Goal: Information Seeking & Learning: Check status

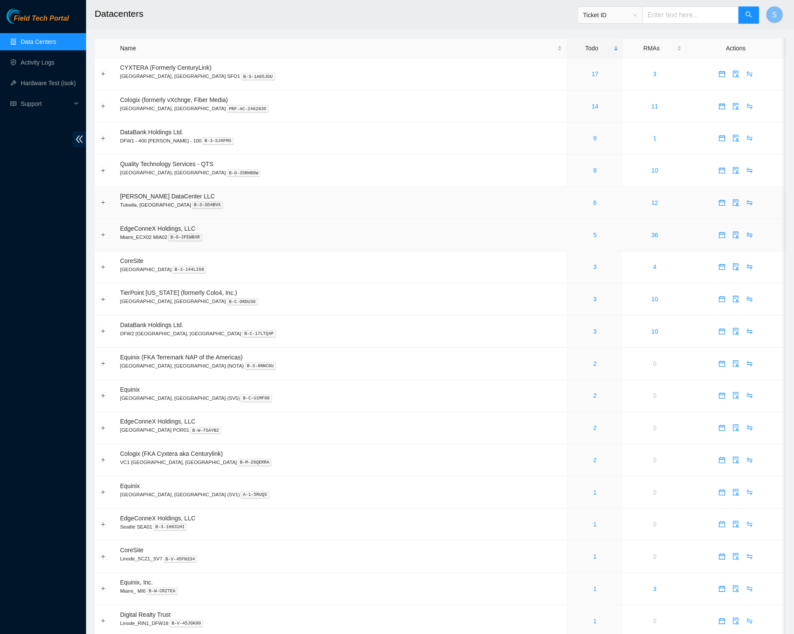
drag, startPoint x: 448, startPoint y: 212, endPoint x: 410, endPoint y: 232, distance: 42.5
click at [448, 212] on td "Sabey DataCenter LLC Tukwila, WA B-3-SD4BVX" at bounding box center [340, 203] width 451 height 32
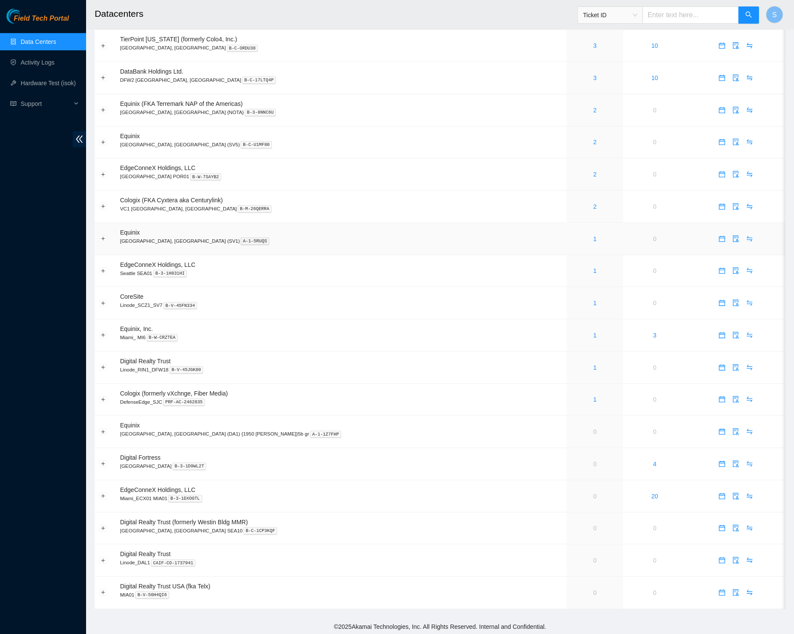
scroll to position [219, 0]
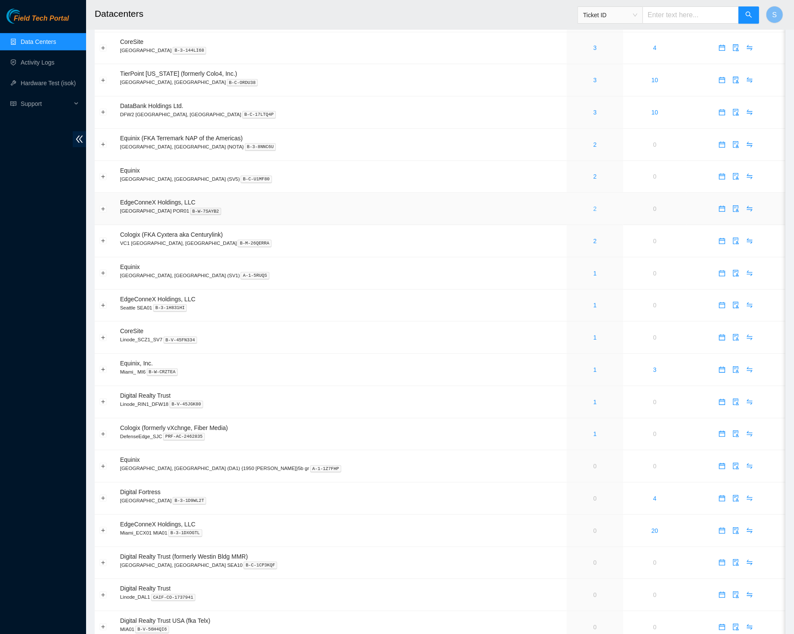
click at [593, 209] on link "2" at bounding box center [594, 208] width 3 height 7
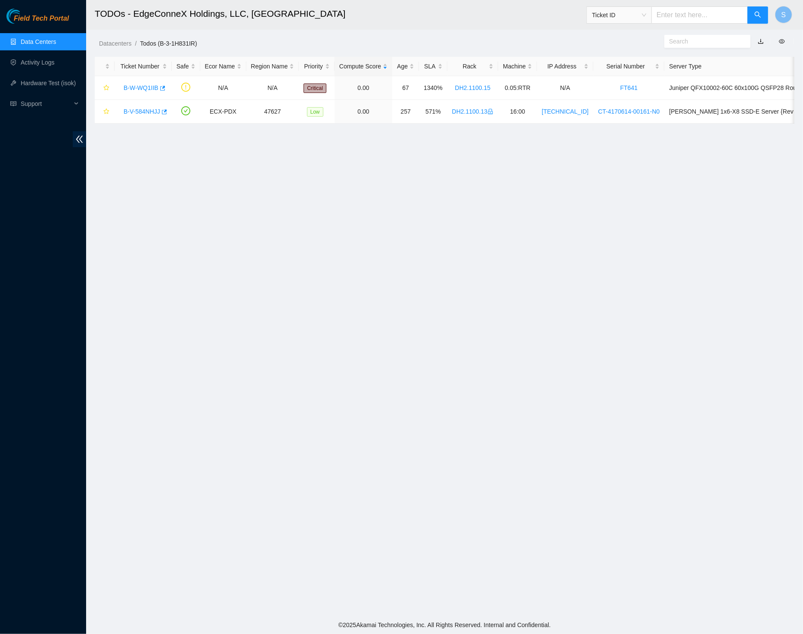
click at [49, 17] on span "Field Tech Portal" at bounding box center [41, 19] width 55 height 8
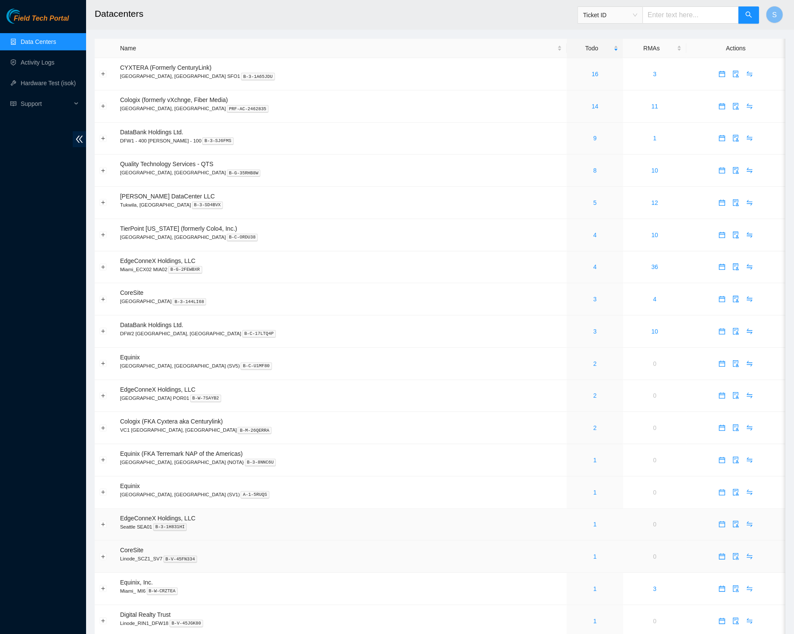
scroll to position [188, 0]
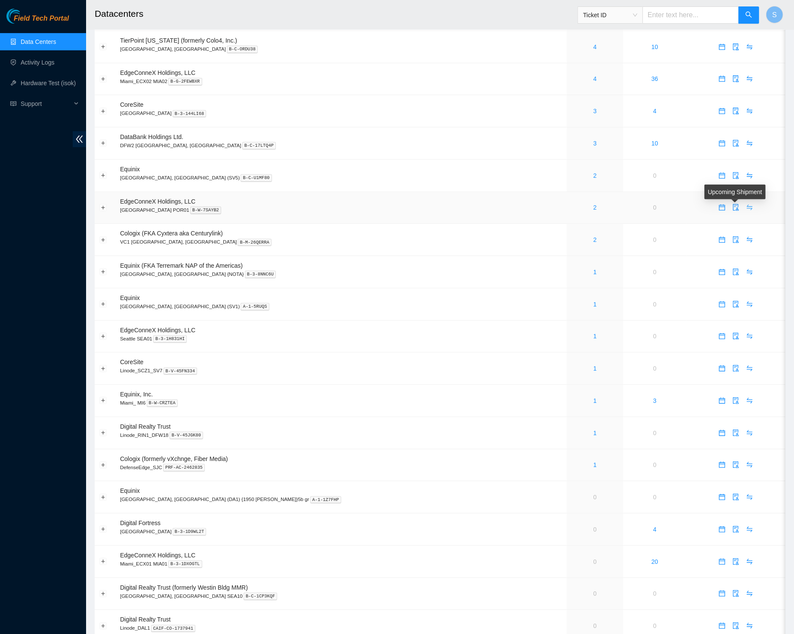
click at [747, 210] on icon "swap" at bounding box center [750, 208] width 6 height 6
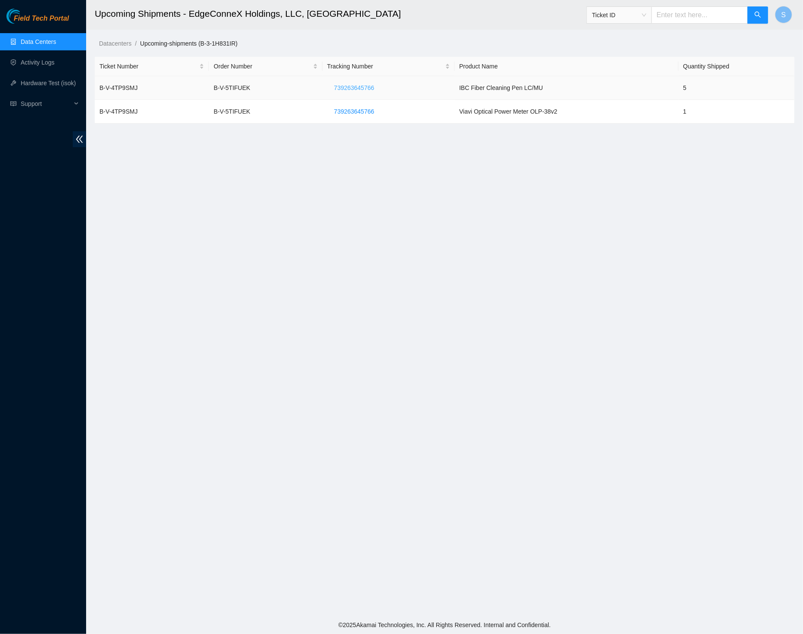
click at [355, 85] on span "739263645766" at bounding box center [354, 87] width 40 height 9
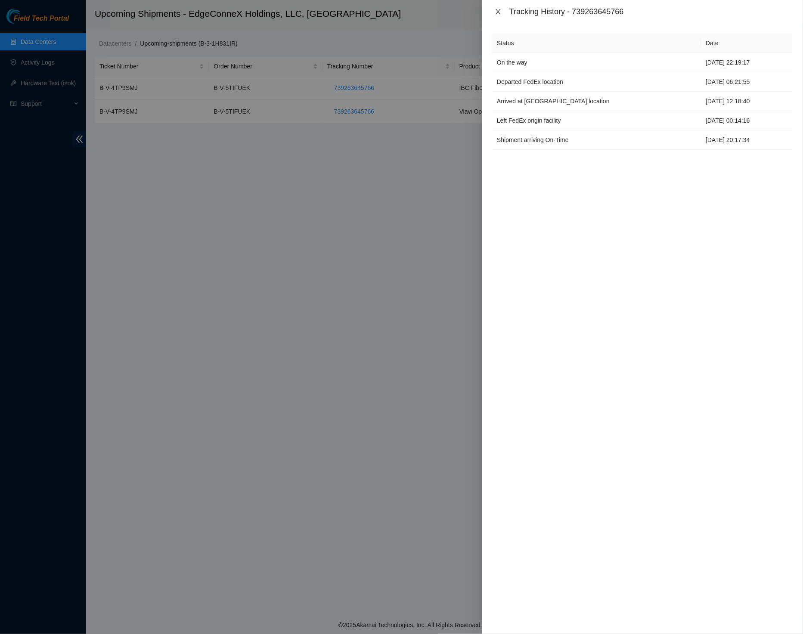
click at [495, 13] on icon "close" at bounding box center [497, 11] width 7 height 7
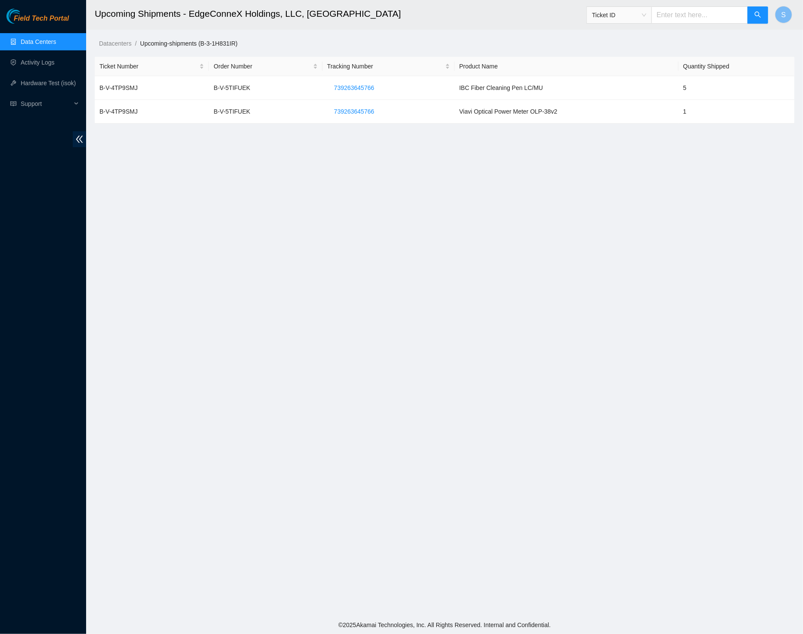
click at [389, 207] on main "Upcoming Shipments - EdgeConneX Holdings, LLC, Portland POR01 Ticket ID S Datac…" at bounding box center [444, 308] width 716 height 616
click at [353, 115] on span "739263645766" at bounding box center [354, 111] width 40 height 9
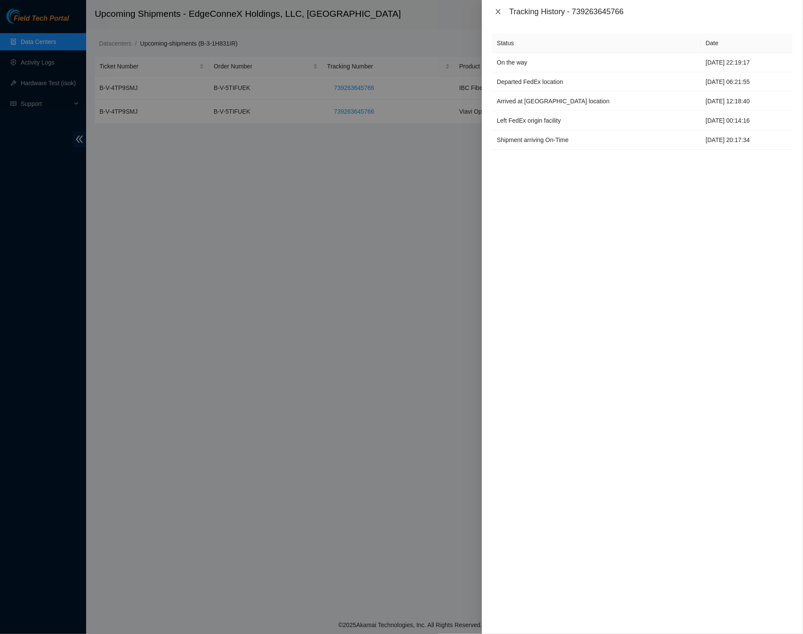
click at [497, 12] on icon "close" at bounding box center [497, 11] width 7 height 7
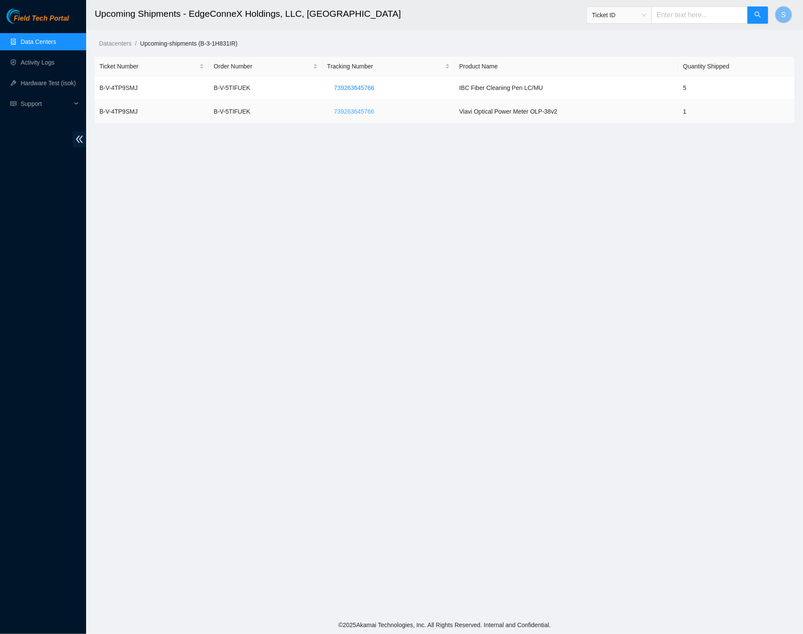
drag, startPoint x: 330, startPoint y: 109, endPoint x: 385, endPoint y: 107, distance: 55.1
click at [381, 107] on button "739263645766" at bounding box center [354, 112] width 54 height 14
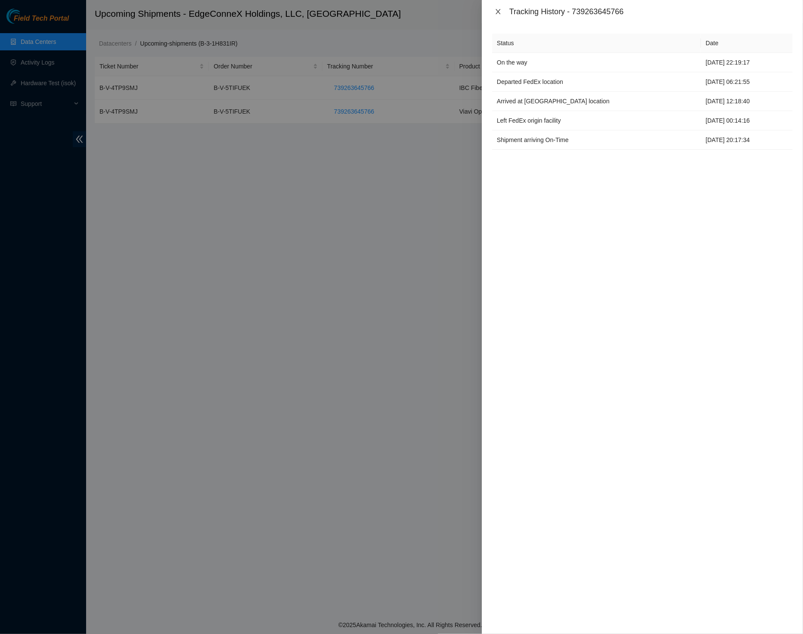
click at [498, 10] on icon "close" at bounding box center [497, 11] width 7 height 7
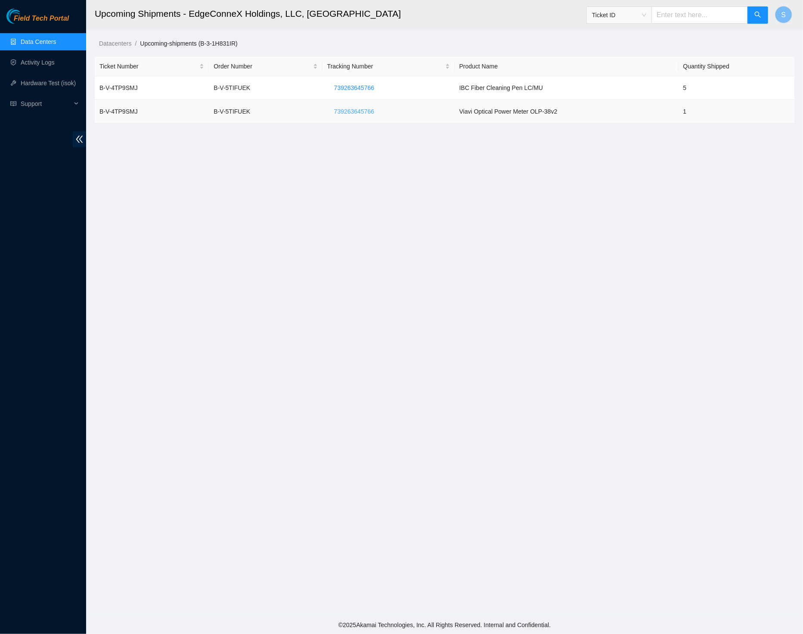
drag, startPoint x: 352, startPoint y: 115, endPoint x: 329, endPoint y: 115, distance: 22.8
click at [329, 115] on button "739263645766" at bounding box center [354, 112] width 54 height 14
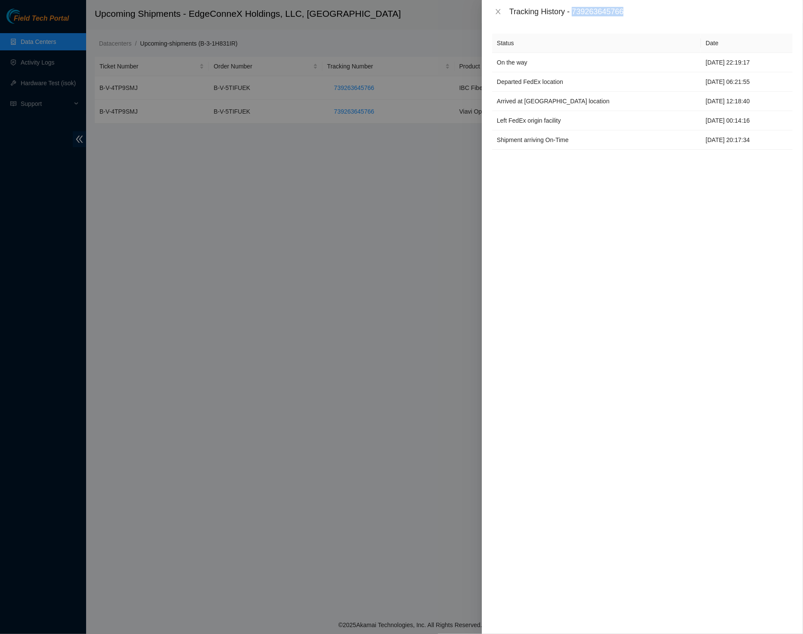
copy div "739263645766"
click at [496, 11] on icon "close" at bounding box center [497, 11] width 7 height 7
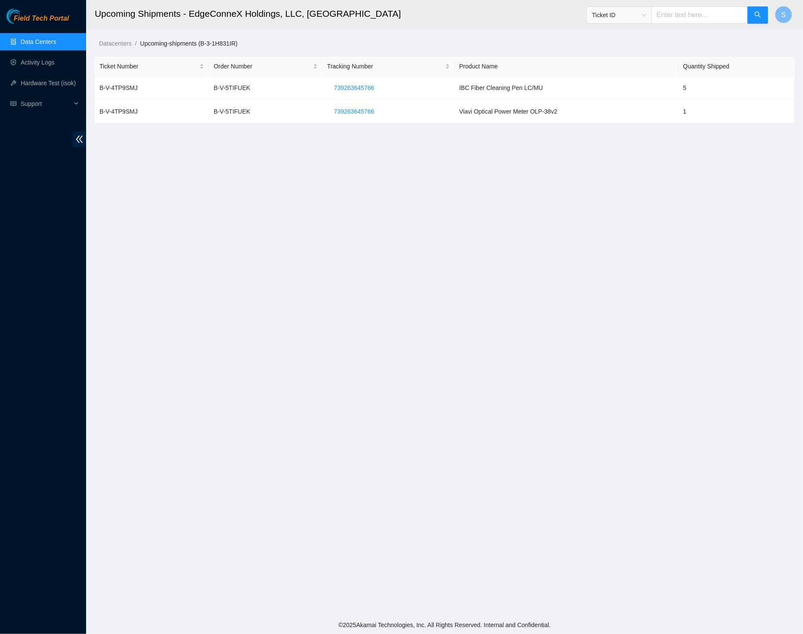
click at [436, 214] on main "Upcoming Shipments - EdgeConneX Holdings, LLC, Portland POR01 Ticket ID S Datac…" at bounding box center [444, 308] width 716 height 616
drag, startPoint x: 460, startPoint y: 111, endPoint x: 556, endPoint y: 114, distance: 95.6
click at [556, 116] on td "Viavi Optical Power Meter OLP-38v2" at bounding box center [566, 112] width 224 height 24
copy td "Viavi Optical Power Meter OLP-38v2"
click at [240, 242] on main "Upcoming Shipments - EdgeConneX Holdings, LLC, Portland POR01 Ticket ID S Datac…" at bounding box center [444, 308] width 716 height 616
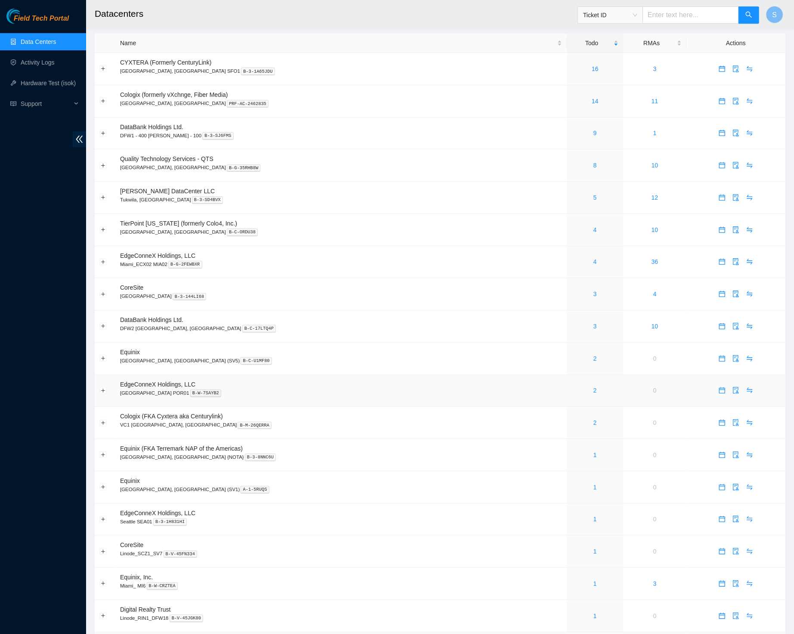
scroll to position [248, 0]
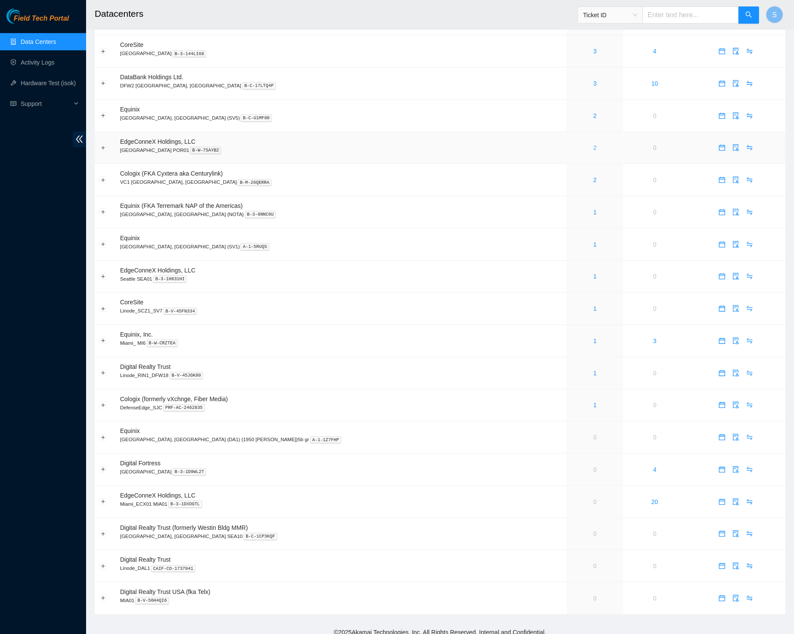
click at [593, 151] on link "2" at bounding box center [594, 147] width 3 height 7
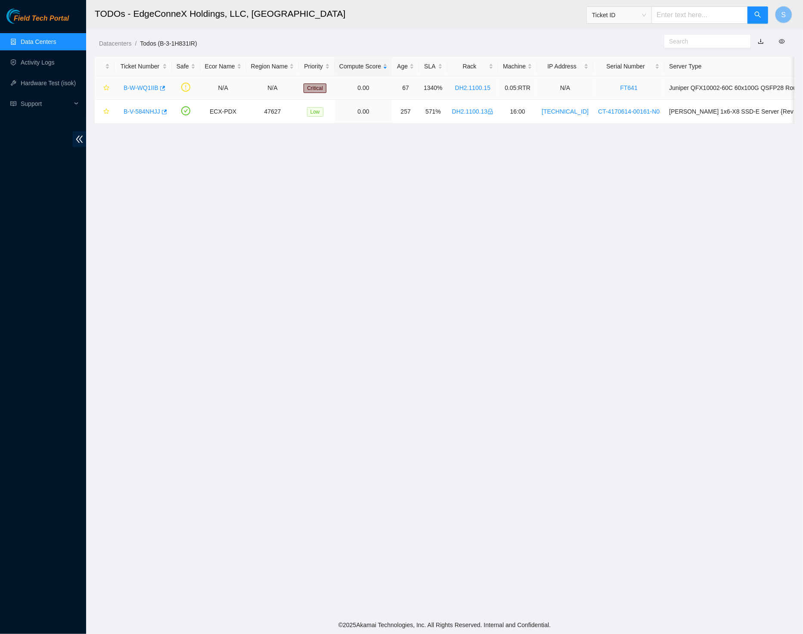
click at [148, 88] on link "B-W-WQ1IIB" at bounding box center [140, 87] width 35 height 7
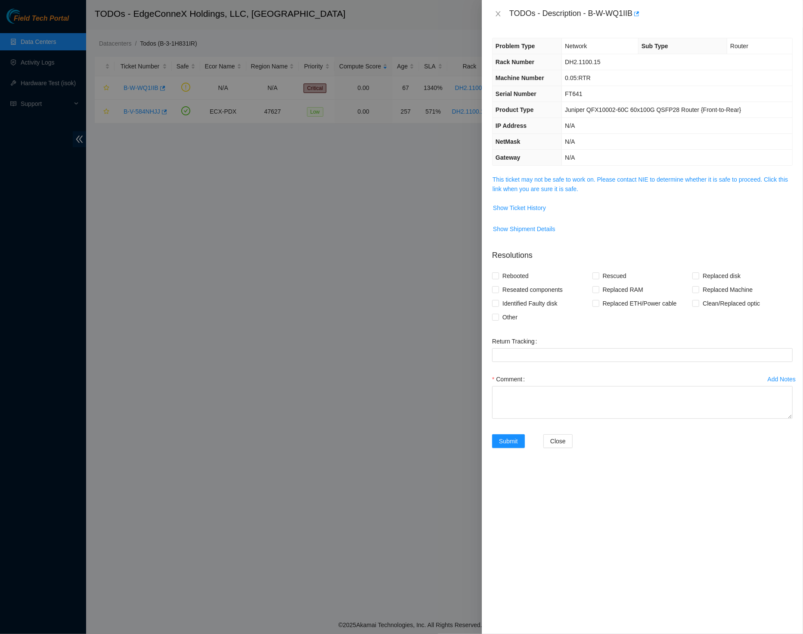
click at [626, 182] on span "This ticket may not be safe to work on. Please contact NIE to determine whether…" at bounding box center [641, 184] width 299 height 19
click at [594, 187] on link "This ticket may not be safe to work on. Please contact NIE to determine whether…" at bounding box center [639, 184] width 295 height 16
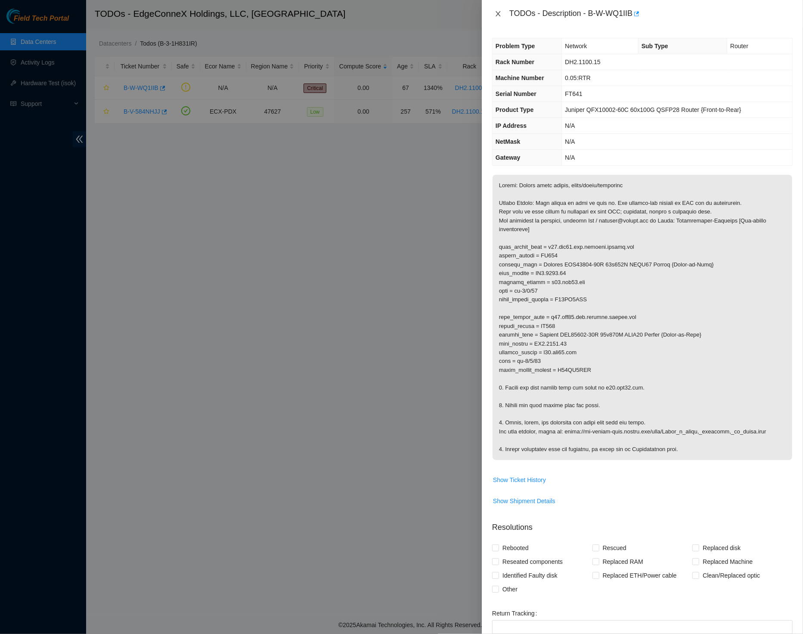
click at [498, 15] on icon "close" at bounding box center [497, 13] width 7 height 7
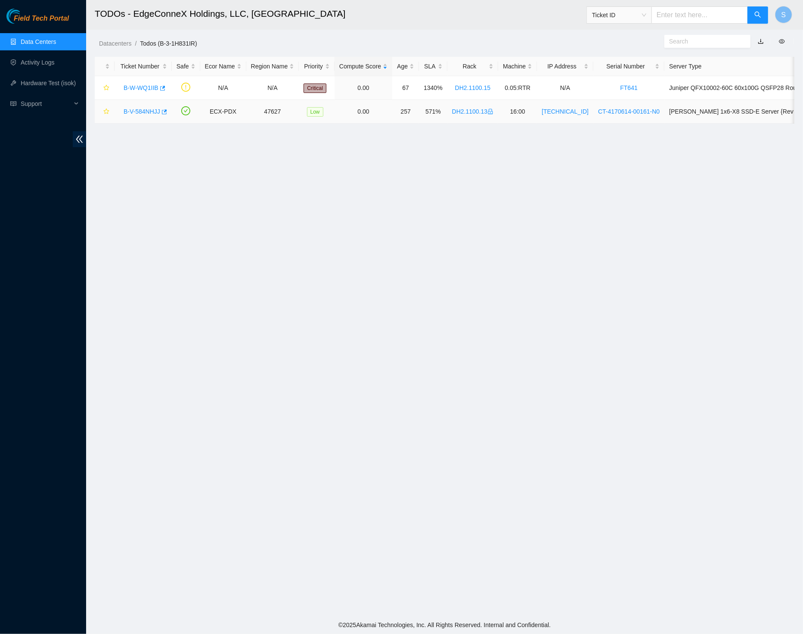
click at [145, 112] on link "B-V-584NHJJ" at bounding box center [141, 111] width 37 height 7
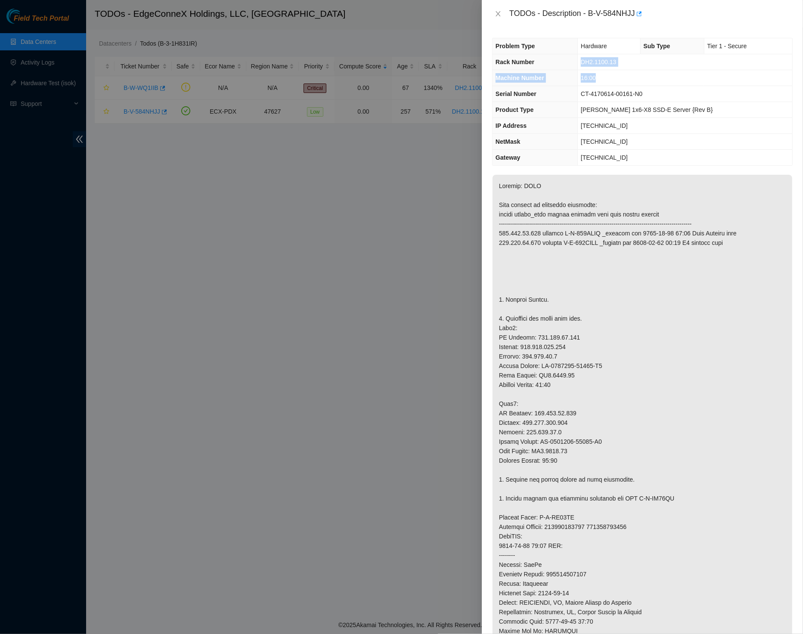
drag, startPoint x: 592, startPoint y: 61, endPoint x: 611, endPoint y: 77, distance: 25.6
click at [611, 77] on tbody "Problem Type Hardware Sub Type Tier 1 - Secure Rack Number DH2.1100.13 Machine …" at bounding box center [641, 101] width 299 height 127
drag, startPoint x: 493, startPoint y: 60, endPoint x: 642, endPoint y: 77, distance: 150.3
click at [642, 77] on tbody "Problem Type Hardware Sub Type Tier 1 - Secure Rack Number DH2.1100.13 Machine …" at bounding box center [641, 101] width 299 height 127
copy tbody "Rack Number DH2.1100.13 Machine Number 16:00"
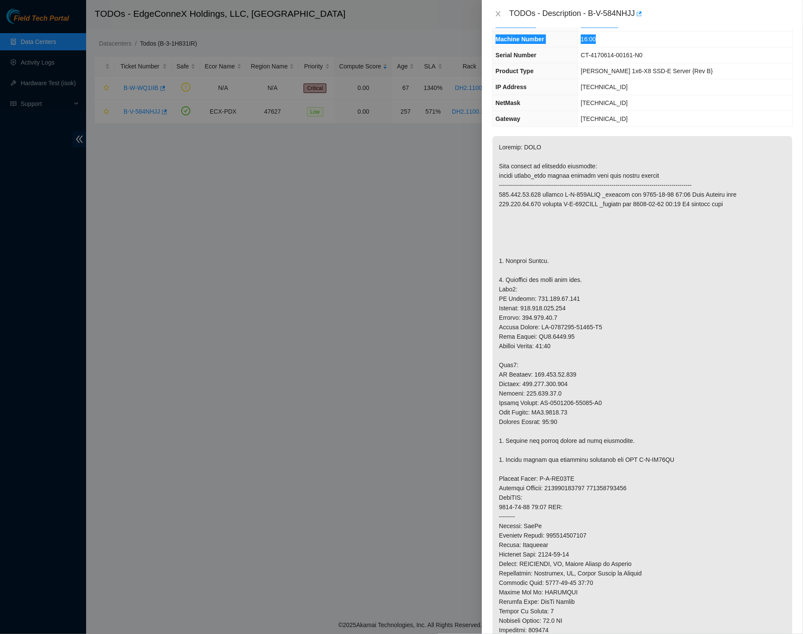
scroll to position [165, 0]
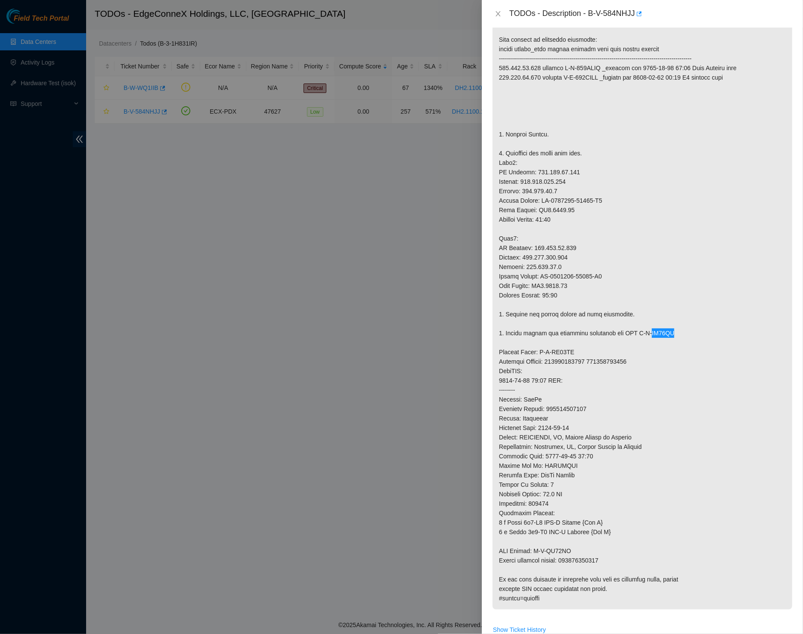
click at [634, 331] on p at bounding box center [641, 309] width 299 height 600
drag, startPoint x: 763, startPoint y: 281, endPoint x: 700, endPoint y: 335, distance: 83.0
click at [700, 335] on p at bounding box center [641, 309] width 299 height 600
drag, startPoint x: 700, startPoint y: 335, endPoint x: 644, endPoint y: 324, distance: 57.0
click at [644, 324] on p at bounding box center [641, 309] width 299 height 600
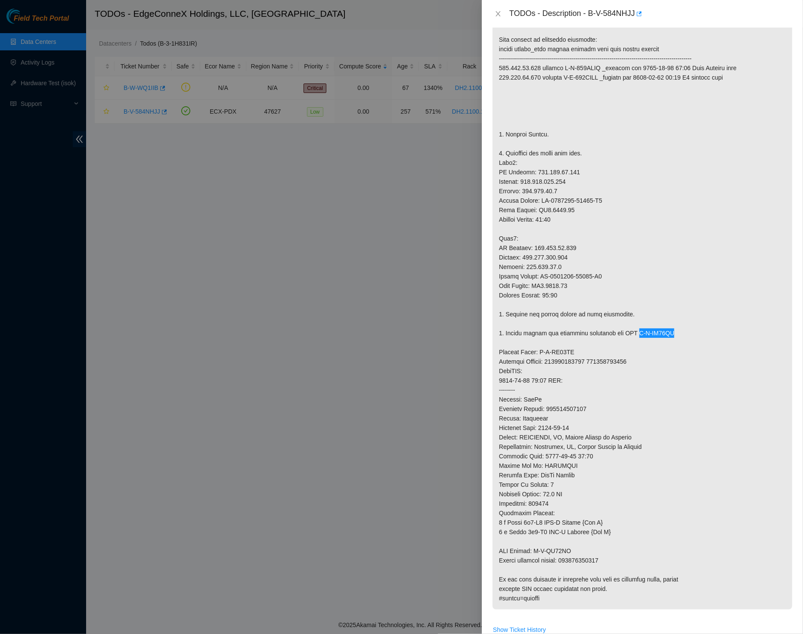
click at [700, 414] on p at bounding box center [641, 309] width 299 height 600
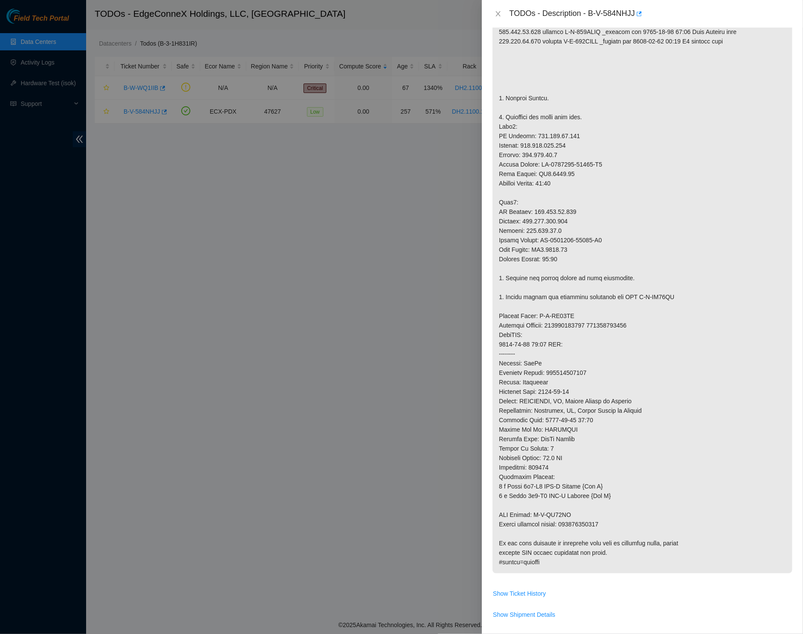
scroll to position [330, 0]
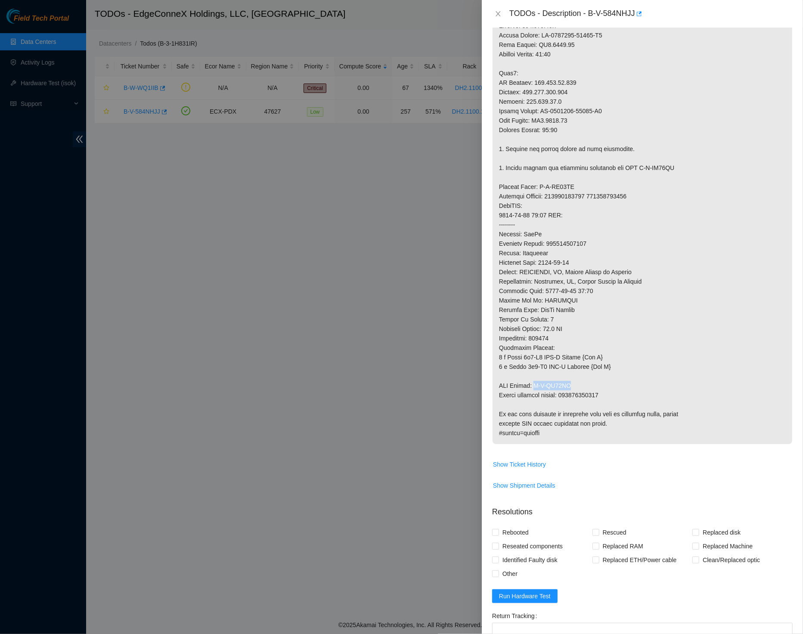
drag, startPoint x: 644, startPoint y: 324, endPoint x: 538, endPoint y: 370, distance: 115.8
click at [538, 370] on p at bounding box center [641, 144] width 299 height 600
drag, startPoint x: 538, startPoint y: 370, endPoint x: 572, endPoint y: 379, distance: 35.1
click at [572, 379] on p at bounding box center [641, 144] width 299 height 600
drag, startPoint x: 572, startPoint y: 379, endPoint x: 696, endPoint y: 469, distance: 153.5
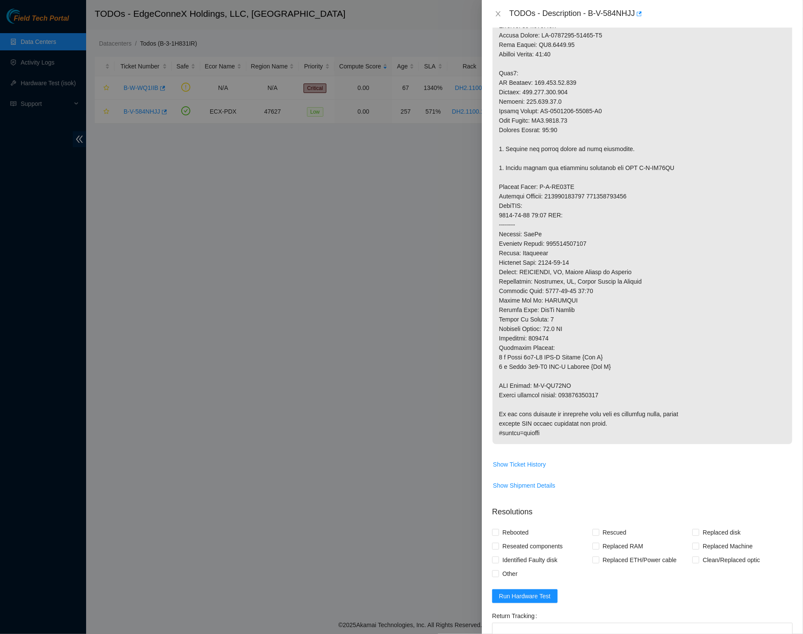
click at [696, 479] on span "Show Shipment Details" at bounding box center [641, 486] width 299 height 14
drag, startPoint x: 696, startPoint y: 469, endPoint x: 570, endPoint y: 380, distance: 154.6
click at [570, 380] on p at bounding box center [641, 144] width 299 height 600
copy p "702366737765"
drag, startPoint x: 570, startPoint y: 380, endPoint x: 616, endPoint y: 374, distance: 46.3
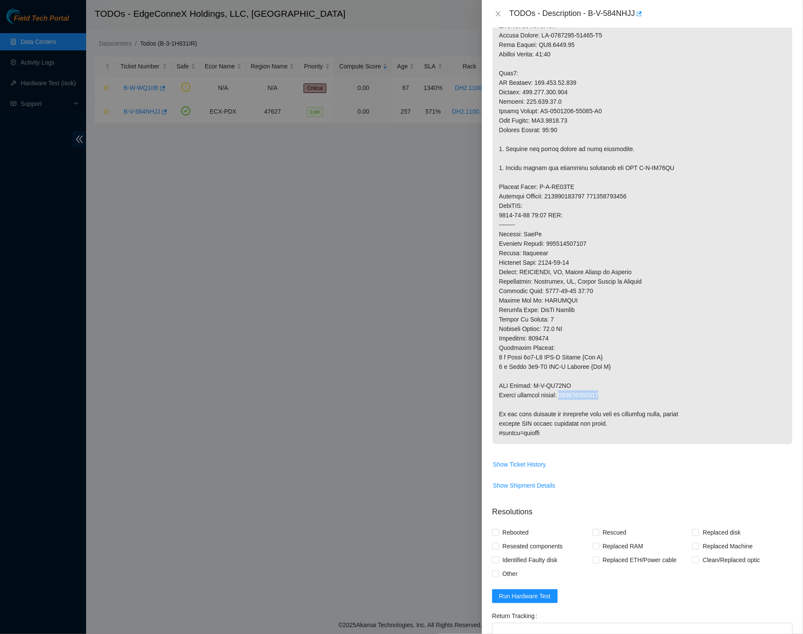
click at [616, 374] on p at bounding box center [641, 144] width 299 height 600
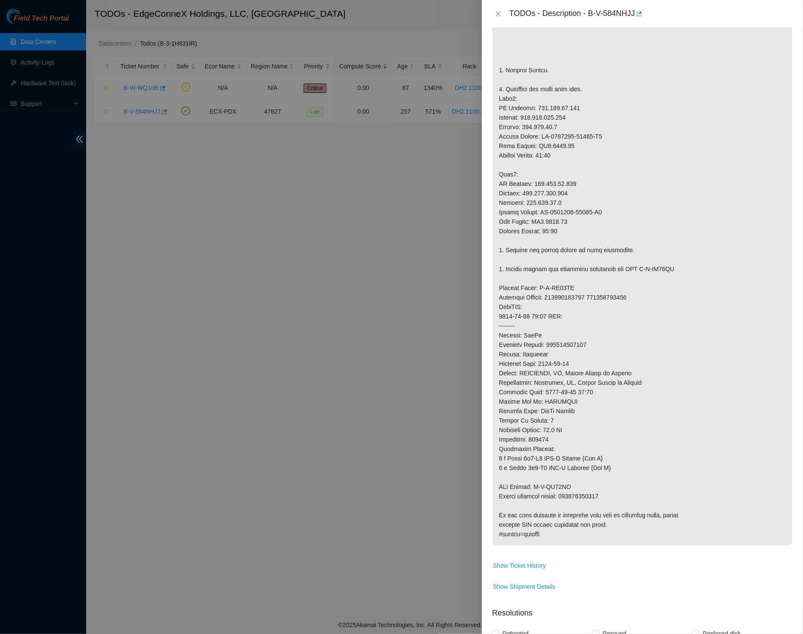
scroll to position [142, 0]
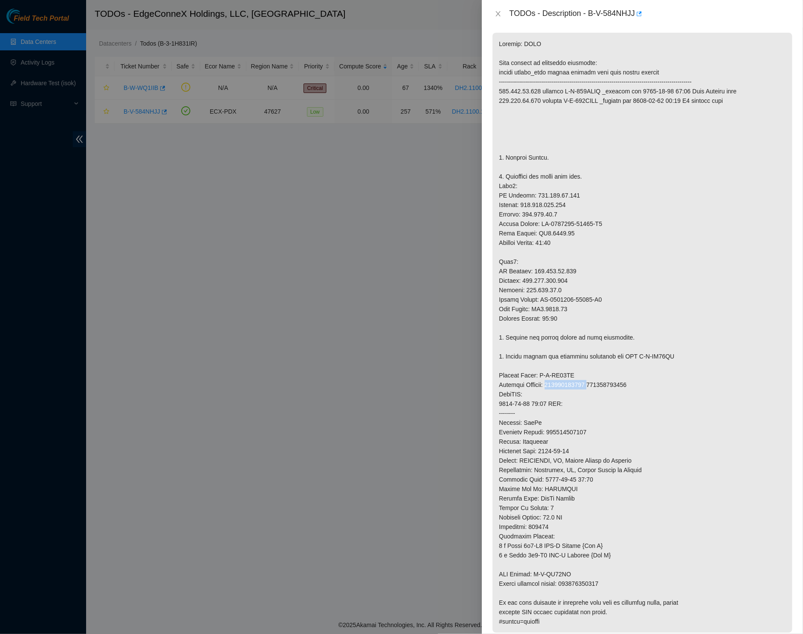
drag, startPoint x: 616, startPoint y: 374, endPoint x: 603, endPoint y: 374, distance: 13.3
click at [603, 374] on p at bounding box center [641, 333] width 299 height 600
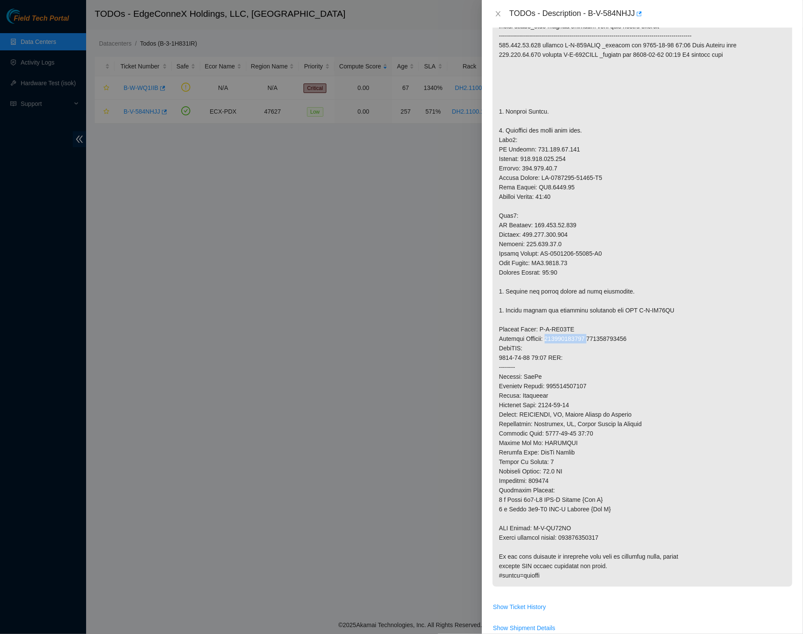
scroll to position [246, 0]
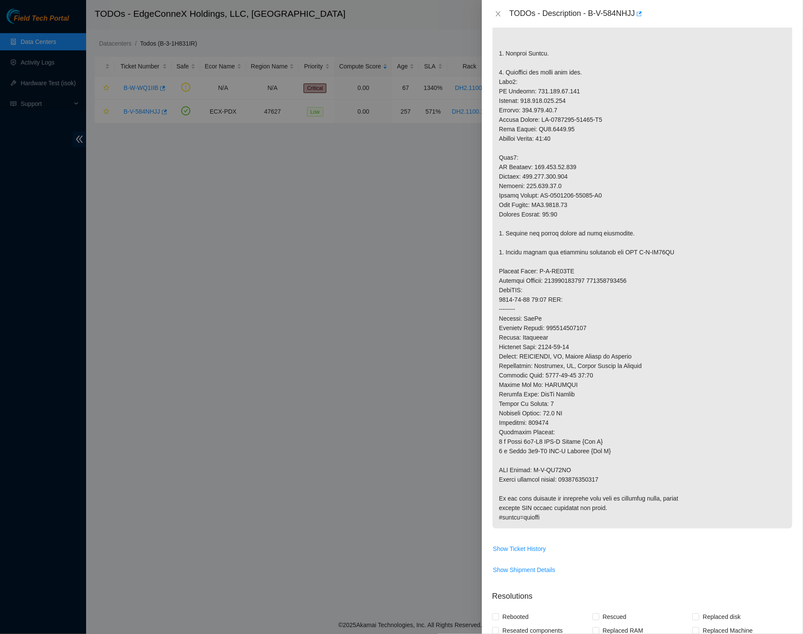
click at [691, 302] on p at bounding box center [641, 229] width 299 height 600
drag, startPoint x: 603, startPoint y: 374, endPoint x: 648, endPoint y: 271, distance: 112.7
click at [648, 271] on p at bounding box center [641, 229] width 299 height 600
copy p "702366737754"
click at [499, 12] on icon "close" at bounding box center [497, 13] width 7 height 7
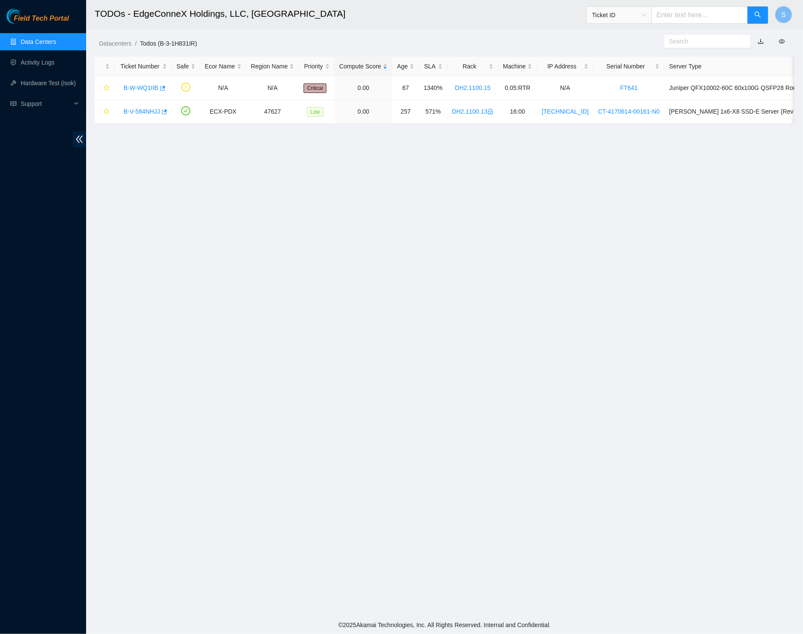
scroll to position [0, 0]
drag, startPoint x: 648, startPoint y: 271, endPoint x: 62, endPoint y: 13, distance: 640.3
click at [62, 13] on div "Field Tech Portal" at bounding box center [43, 16] width 86 height 15
drag, startPoint x: 62, startPoint y: 13, endPoint x: 44, endPoint y: 22, distance: 20.0
click at [44, 22] on span "Field Tech Portal" at bounding box center [41, 19] width 55 height 8
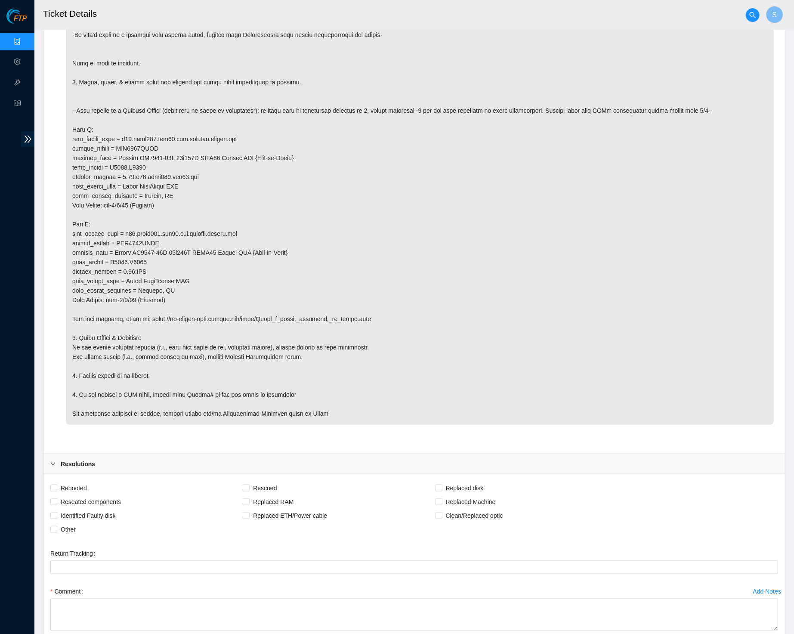
scroll to position [494, 0]
click at [453, 177] on p at bounding box center [420, 209] width 708 height 429
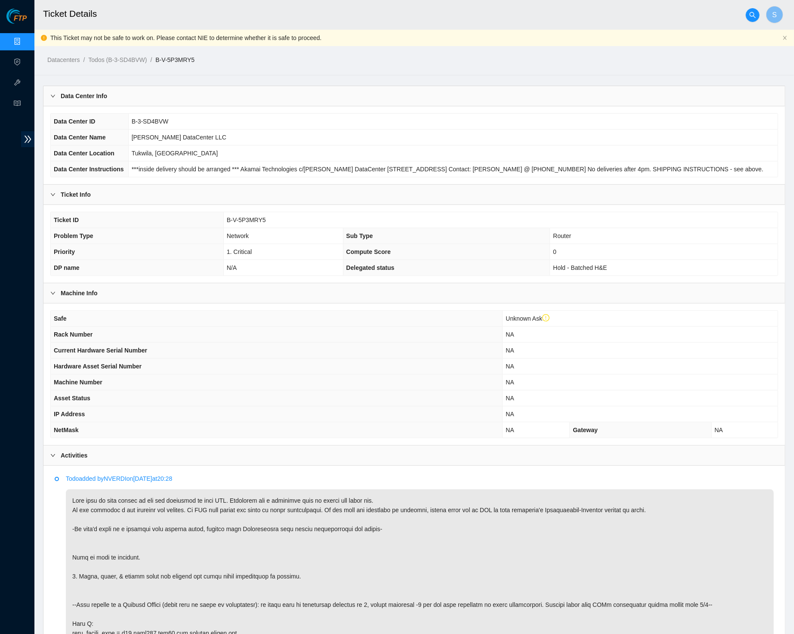
click at [787, 37] on icon "close" at bounding box center [784, 37] width 5 height 5
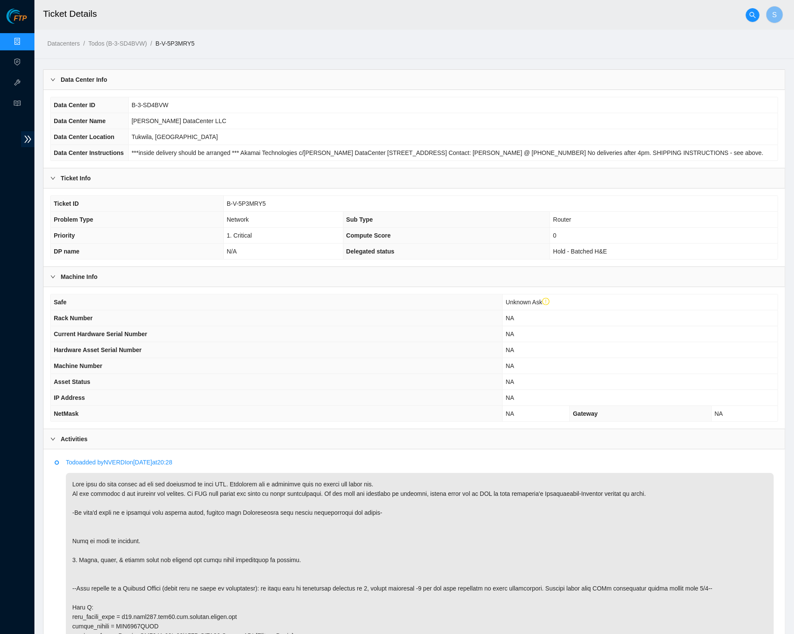
click at [18, 23] on span "FTP" at bounding box center [20, 19] width 13 height 8
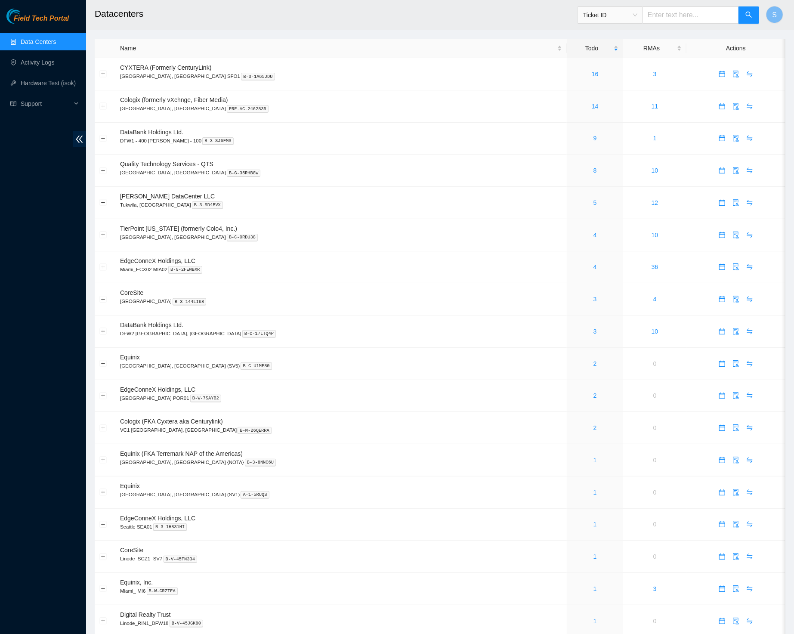
click at [613, 10] on span "Ticket ID" at bounding box center [610, 15] width 54 height 13
drag, startPoint x: 0, startPoint y: 0, endPoint x: 625, endPoint y: 46, distance: 627.0
click at [625, 46] on div "RMA Number" at bounding box center [607, 45] width 55 height 9
drag, startPoint x: 625, startPoint y: 46, endPoint x: 699, endPoint y: 14, distance: 80.5
click at [699, 14] on input "text" at bounding box center [690, 14] width 96 height 17
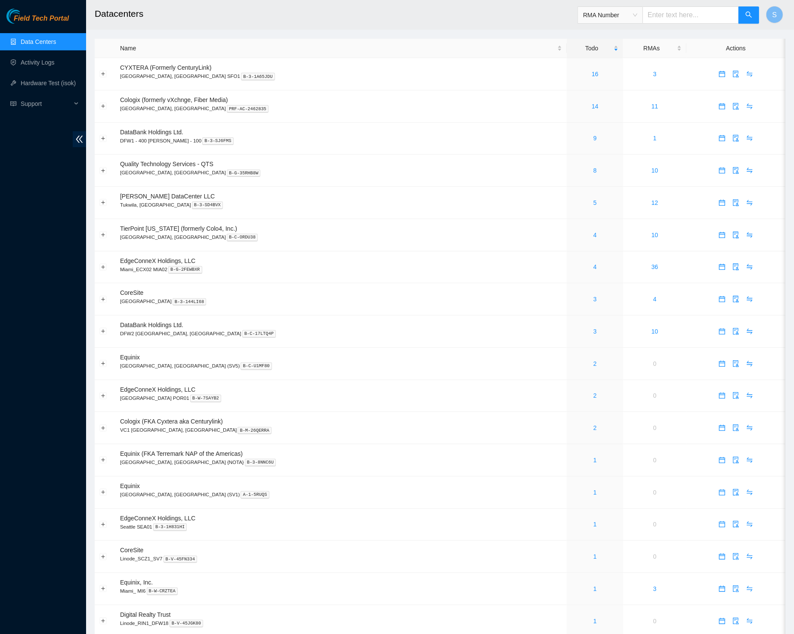
click at [694, 18] on input "text" at bounding box center [690, 14] width 96 height 17
drag, startPoint x: 699, startPoint y: 14, endPoint x: 699, endPoint y: 18, distance: 4.3
click at [699, 18] on input "text" at bounding box center [690, 14] width 96 height 17
drag, startPoint x: 0, startPoint y: 0, endPoint x: 632, endPoint y: 16, distance: 631.9
click at [632, 16] on span "Ticket ID" at bounding box center [610, 15] width 54 height 13
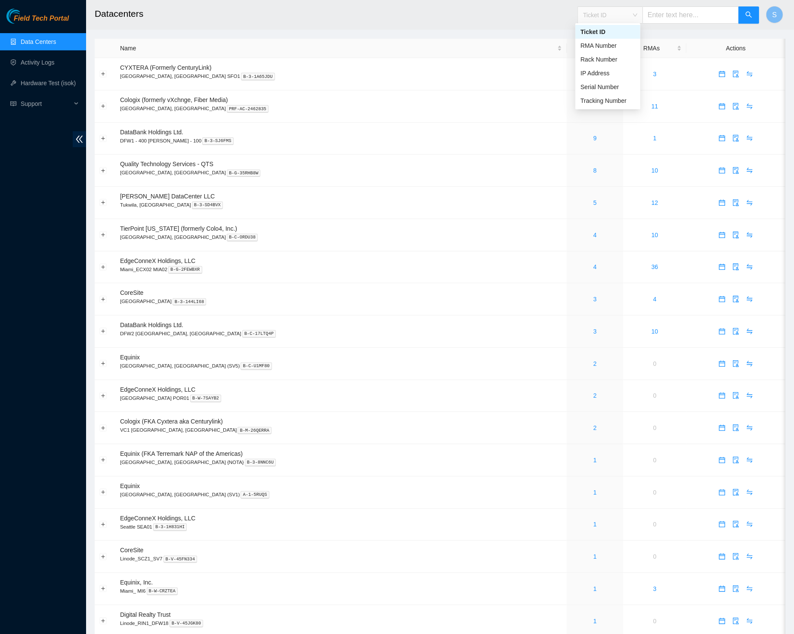
click at [611, 55] on div "Rack Number" at bounding box center [607, 59] width 55 height 9
drag, startPoint x: 632, startPoint y: 16, endPoint x: 700, endPoint y: 23, distance: 68.3
click at [700, 23] on div "Rack Number" at bounding box center [668, 15] width 182 height 28
click at [699, 19] on input "text" at bounding box center [690, 14] width 96 height 17
drag, startPoint x: 699, startPoint y: 19, endPoint x: 694, endPoint y: 15, distance: 6.1
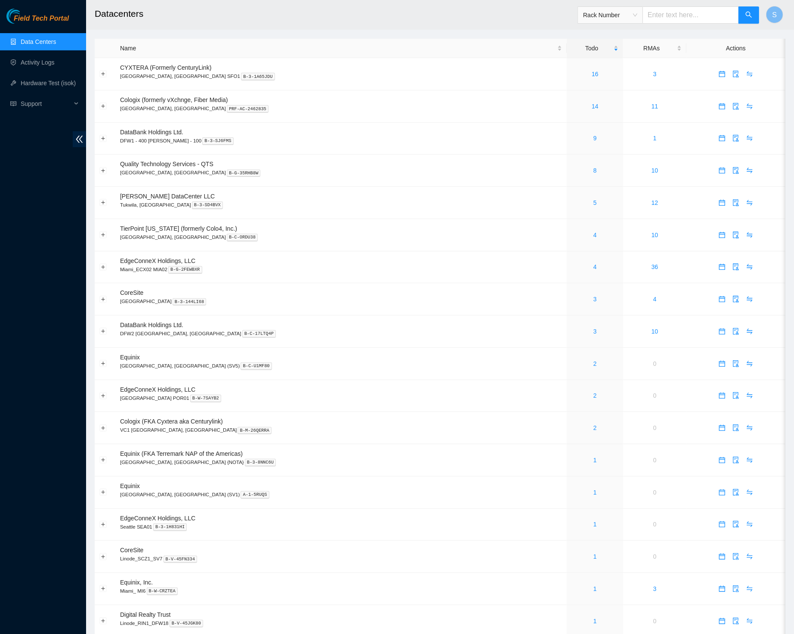
click at [694, 15] on input "text" at bounding box center [690, 14] width 96 height 17
click at [693, 15] on input "text" at bounding box center [690, 14] width 96 height 17
click at [693, 14] on input "text" at bounding box center [690, 14] width 96 height 17
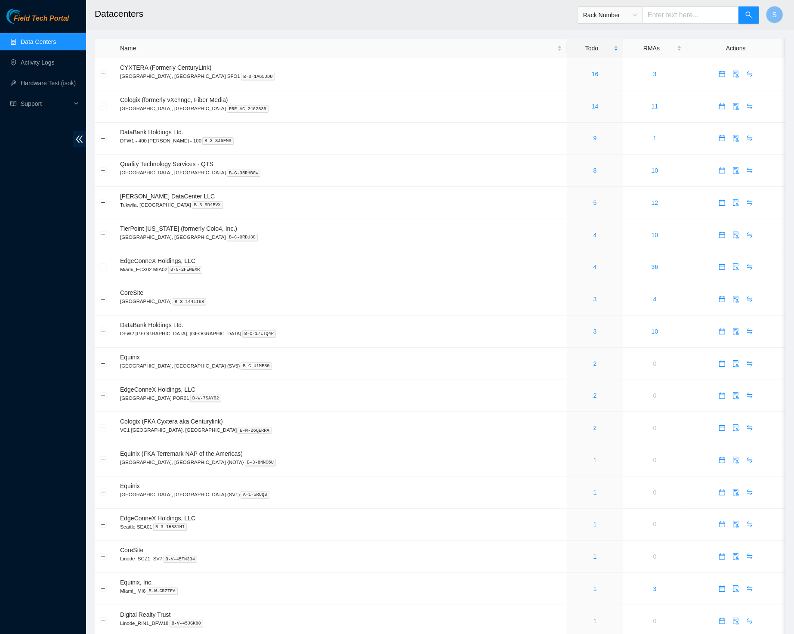
click at [693, 15] on input "text" at bounding box center [690, 14] width 96 height 17
click at [693, 17] on input "text" at bounding box center [690, 14] width 96 height 17
click at [694, 16] on input "text" at bounding box center [690, 14] width 96 height 17
click at [694, 15] on input "text" at bounding box center [690, 14] width 96 height 17
click at [699, 12] on input "text" at bounding box center [690, 14] width 96 height 17
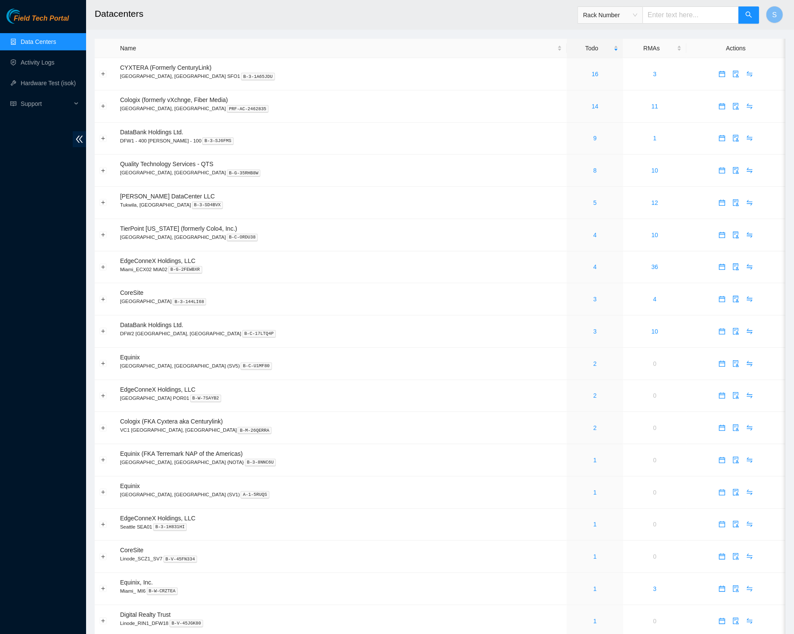
click at [696, 16] on input "text" at bounding box center [690, 14] width 96 height 17
click at [698, 16] on input "text" at bounding box center [690, 14] width 96 height 17
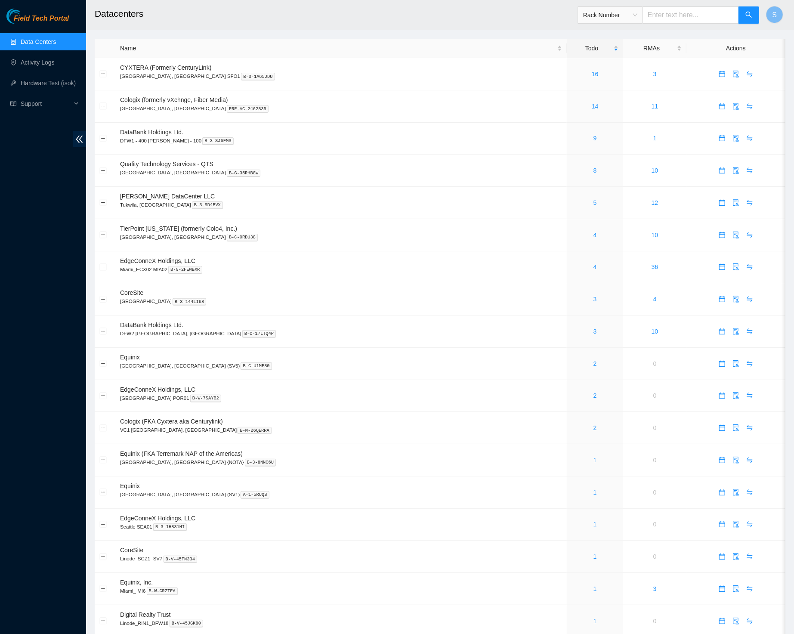
click at [699, 20] on input "text" at bounding box center [690, 14] width 96 height 17
click at [700, 22] on input "text" at bounding box center [690, 14] width 96 height 17
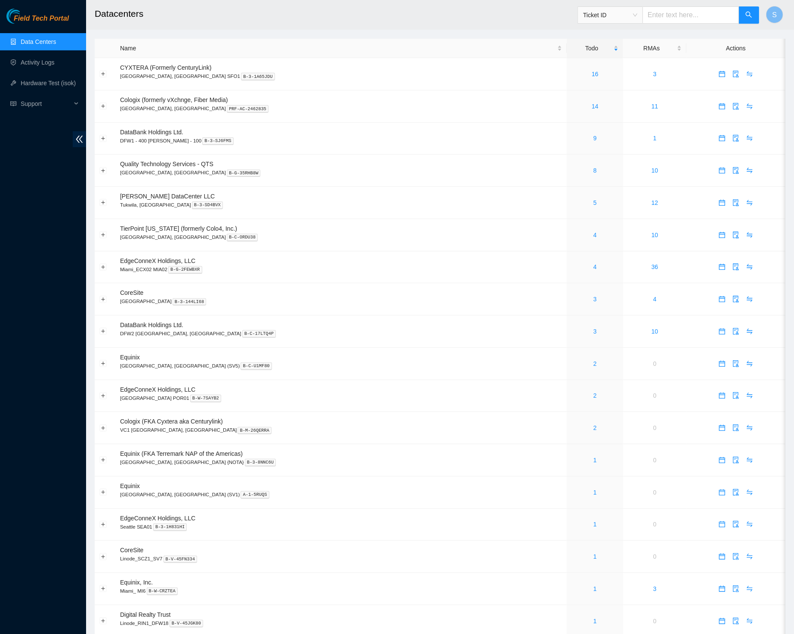
click at [676, 6] on input "text" at bounding box center [690, 14] width 96 height 17
click at [676, 14] on input "text" at bounding box center [690, 14] width 96 height 17
click at [676, 15] on input "text" at bounding box center [690, 14] width 96 height 17
drag, startPoint x: 653, startPoint y: 28, endPoint x: 677, endPoint y: 15, distance: 27.3
click at [677, 15] on input "text" at bounding box center [690, 14] width 96 height 17
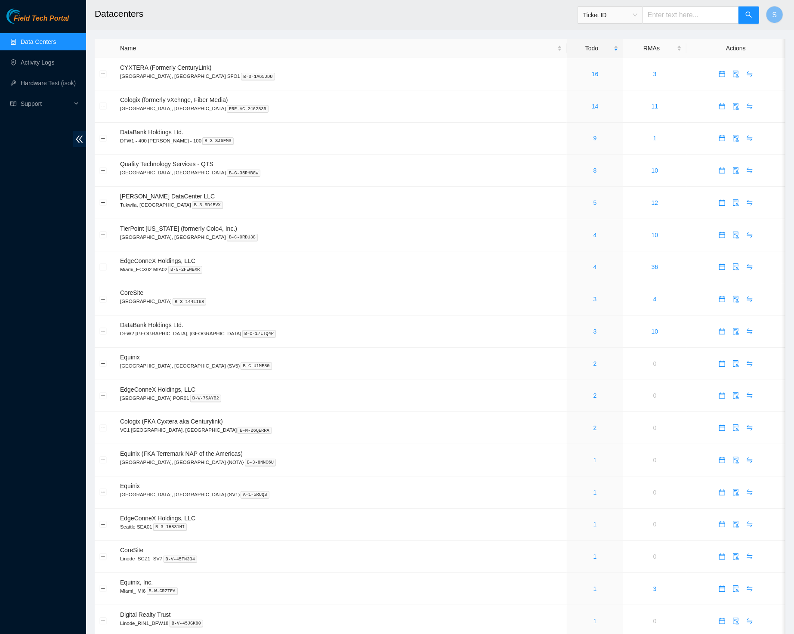
click at [680, 17] on input "text" at bounding box center [690, 14] width 96 height 17
click at [681, 18] on input "text" at bounding box center [690, 14] width 96 height 17
drag, startPoint x: 681, startPoint y: 18, endPoint x: 688, endPoint y: 18, distance: 7.8
click at [688, 18] on input "text" at bounding box center [690, 14] width 96 height 17
click at [756, 16] on button "button" at bounding box center [748, 14] width 21 height 17
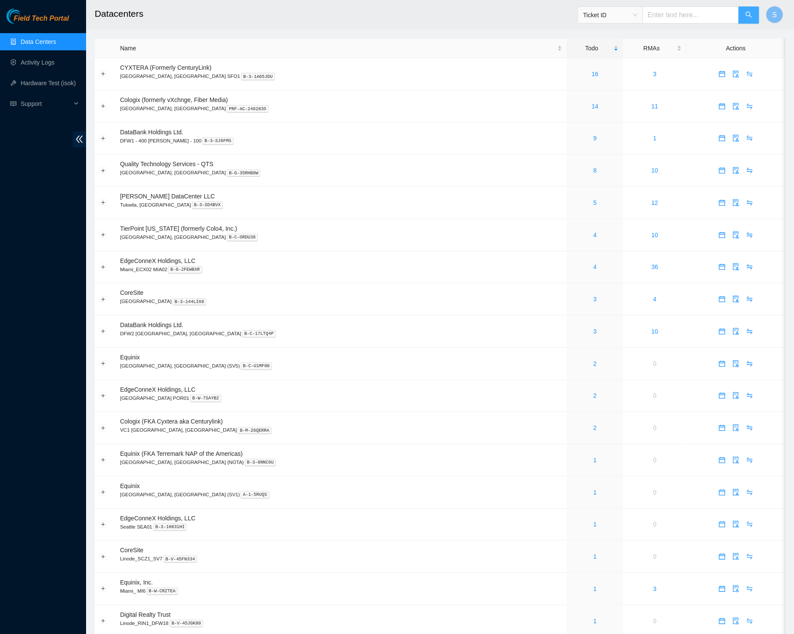
drag, startPoint x: 688, startPoint y: 18, endPoint x: 753, endPoint y: 16, distance: 64.6
click at [753, 16] on button "button" at bounding box center [748, 14] width 21 height 17
drag, startPoint x: 753, startPoint y: 16, endPoint x: 747, endPoint y: 18, distance: 6.0
click at [747, 18] on button "button" at bounding box center [748, 14] width 21 height 17
click at [653, 76] on link "3" at bounding box center [654, 74] width 3 height 7
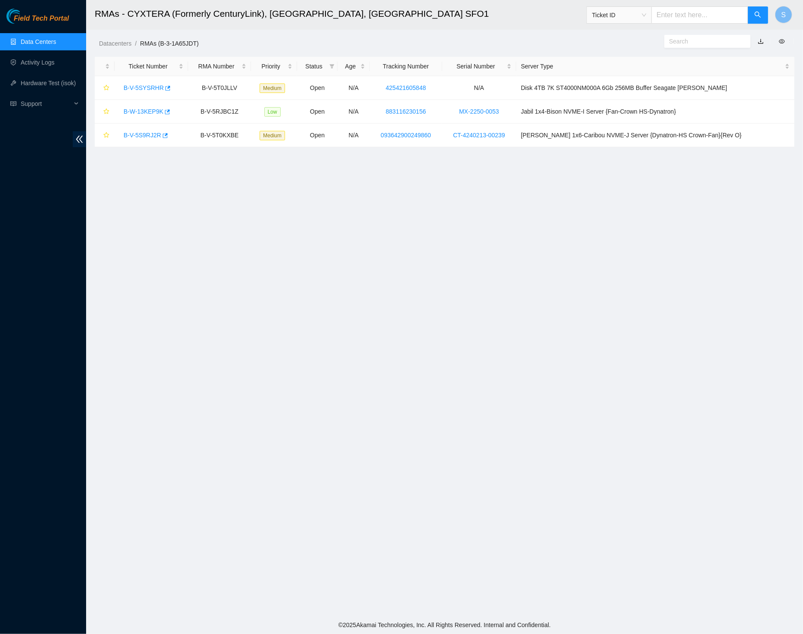
click at [692, 16] on input "text" at bounding box center [699, 14] width 96 height 17
click at [520, 361] on main "RMAs - CYXTERA (Formerly CenturyLink), Santa Clara, CA SFO1 Ticket ID S Datacen…" at bounding box center [444, 308] width 716 height 616
drag, startPoint x: 747, startPoint y: 18, endPoint x: 371, endPoint y: 303, distance: 472.1
click at [371, 303] on main "RMAs - CYXTERA (Formerly CenturyLink), Santa Clara, CA SFO1 Ticket ID S Datacen…" at bounding box center [444, 308] width 716 height 616
drag, startPoint x: 371, startPoint y: 303, endPoint x: 491, endPoint y: 219, distance: 146.1
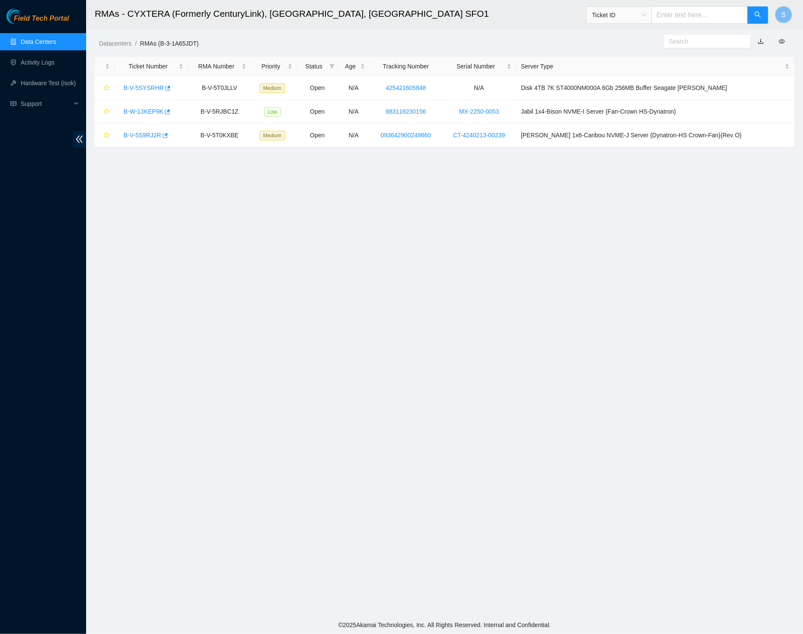
click at [491, 219] on main "RMAs - CYXTERA (Formerly CenturyLink), Santa Clara, CA SFO1 Ticket ID S Datacen…" at bounding box center [444, 308] width 716 height 616
click at [427, 36] on div "Datacenters / RMAs (B-3-1A65JDT) /" at bounding box center [354, 24] width 537 height 48
click at [57, 19] on span "Field Tech Portal" at bounding box center [41, 19] width 55 height 8
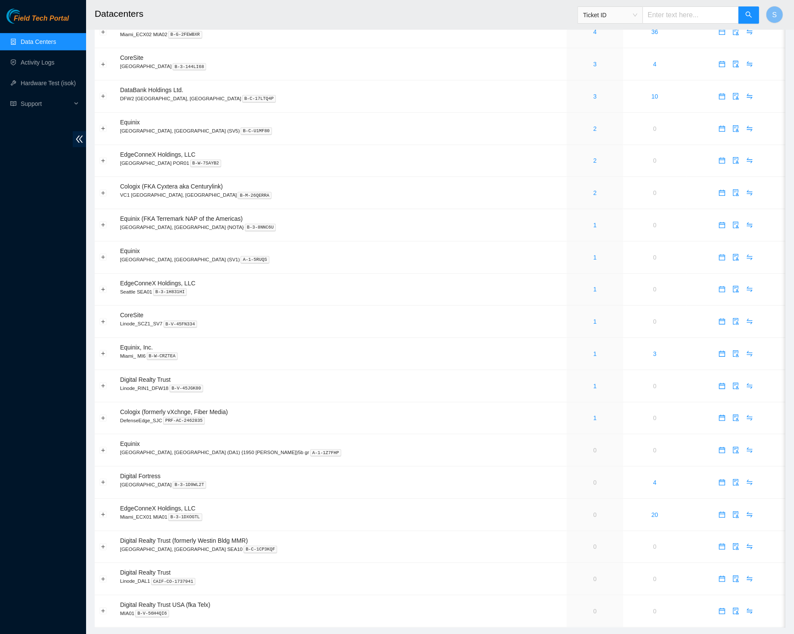
scroll to position [255, 0]
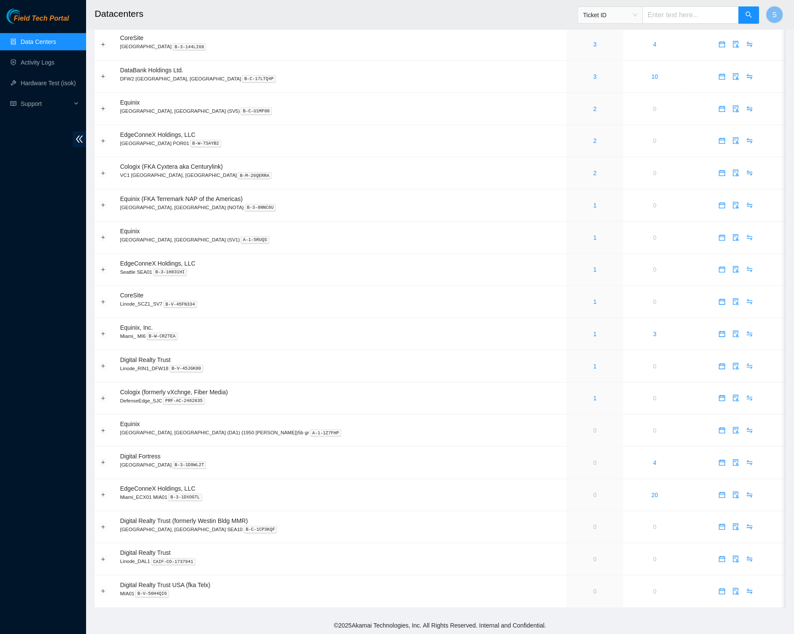
click at [102, 143] on button "Expand row" at bounding box center [103, 140] width 7 height 7
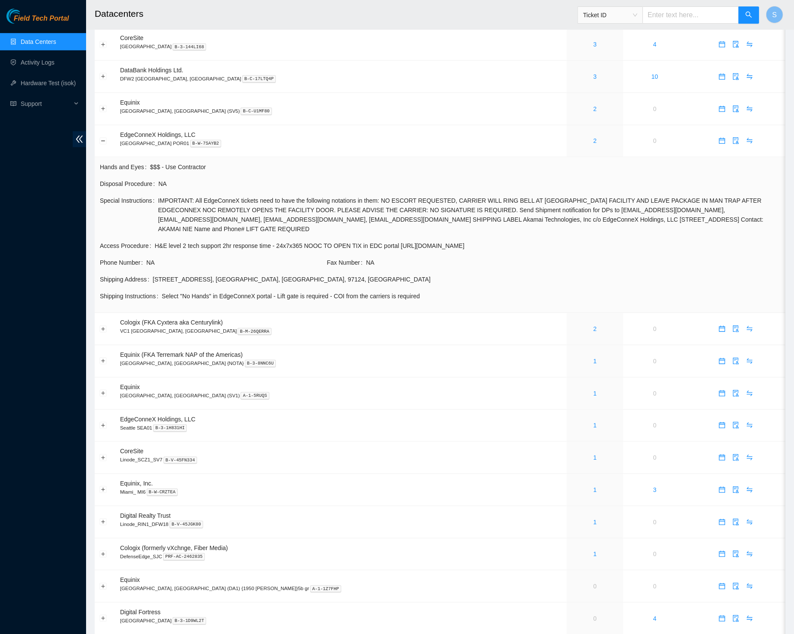
click at [500, 16] on h2 "Datacenters" at bounding box center [367, 14] width 544 height 28
click at [443, 20] on h2 "Datacenters" at bounding box center [367, 14] width 544 height 28
click at [361, 16] on h2 "Datacenters" at bounding box center [367, 14] width 544 height 28
click at [103, 139] on td at bounding box center [105, 141] width 21 height 32
click at [102, 142] on button "Collapse row" at bounding box center [103, 140] width 7 height 7
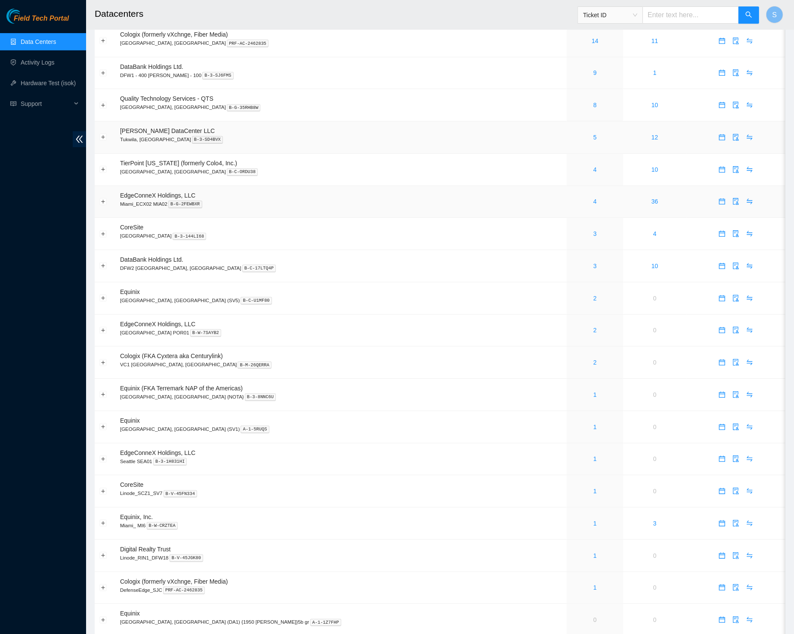
scroll to position [0, 0]
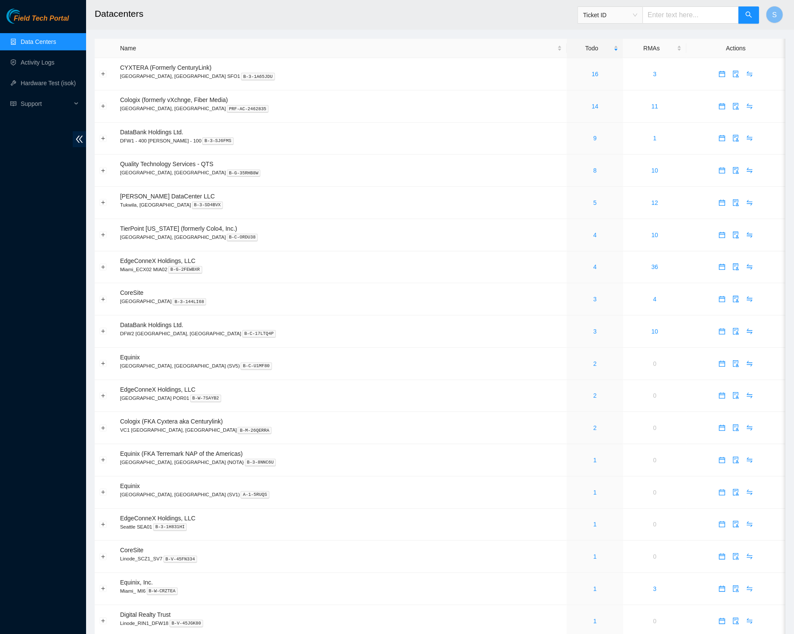
click at [544, 0] on h2 "Datacenters" at bounding box center [367, 14] width 544 height 28
